Goal: Task Accomplishment & Management: Use online tool/utility

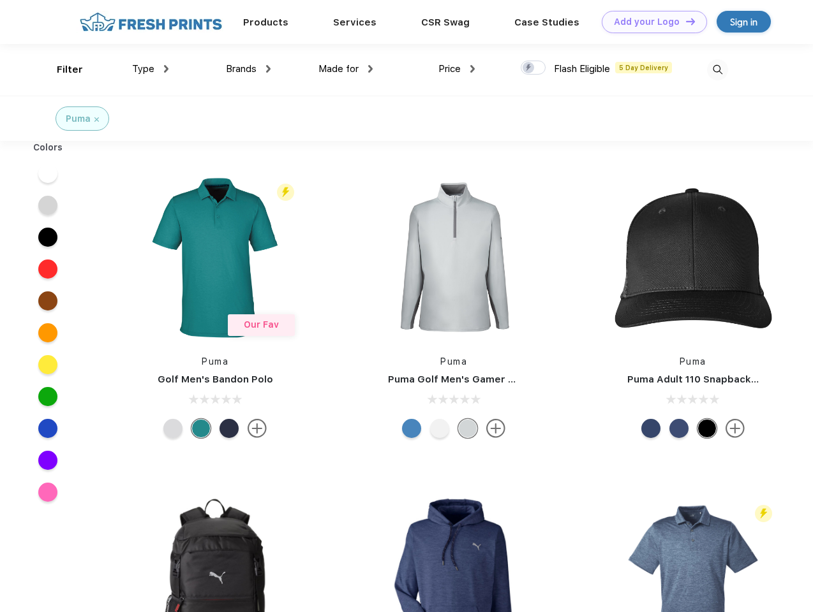
click at [649, 22] on link "Add your Logo Design Tool" at bounding box center [653, 22] width 105 height 22
click at [0, 0] on div "Design Tool" at bounding box center [0, 0] width 0 height 0
click at [684, 21] on link "Add your Logo Design Tool" at bounding box center [653, 22] width 105 height 22
click at [61, 70] on div "Filter" at bounding box center [70, 70] width 26 height 15
click at [151, 69] on span "Type" at bounding box center [143, 68] width 22 height 11
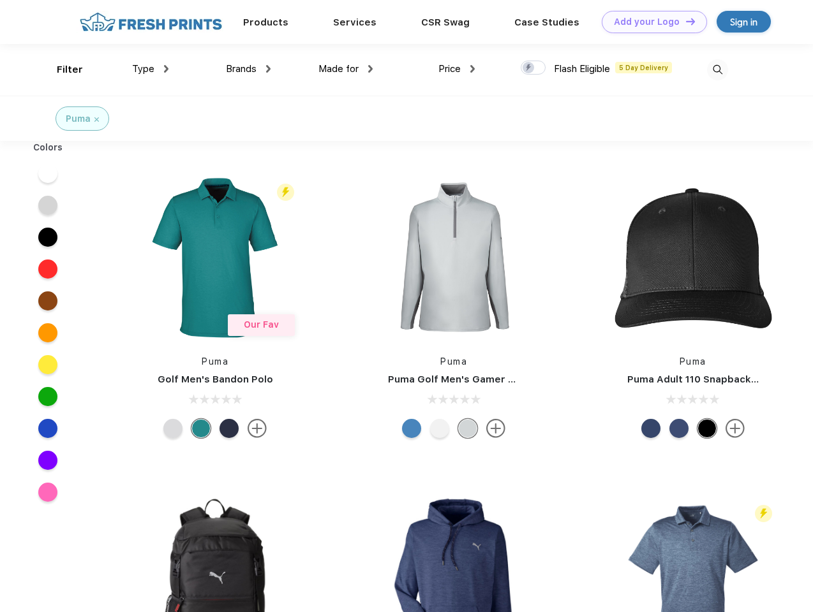
click at [248, 69] on span "Brands" at bounding box center [241, 68] width 31 height 11
click at [346, 69] on span "Made for" at bounding box center [338, 68] width 40 height 11
click at [457, 69] on span "Price" at bounding box center [449, 68] width 22 height 11
click at [533, 68] on div at bounding box center [532, 68] width 25 height 14
click at [529, 68] on input "checkbox" at bounding box center [524, 64] width 8 height 8
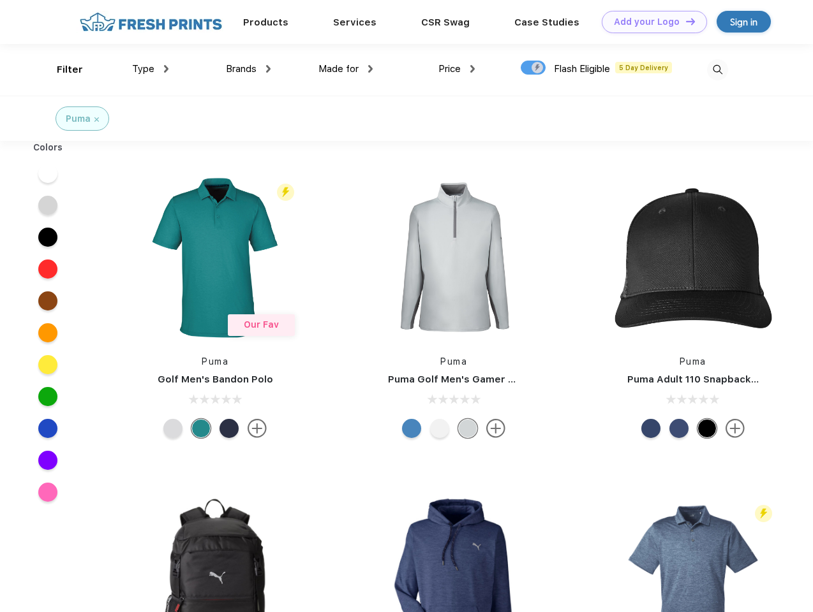
click at [717, 70] on img at bounding box center [717, 69] width 21 height 21
